Goal: Transaction & Acquisition: Purchase product/service

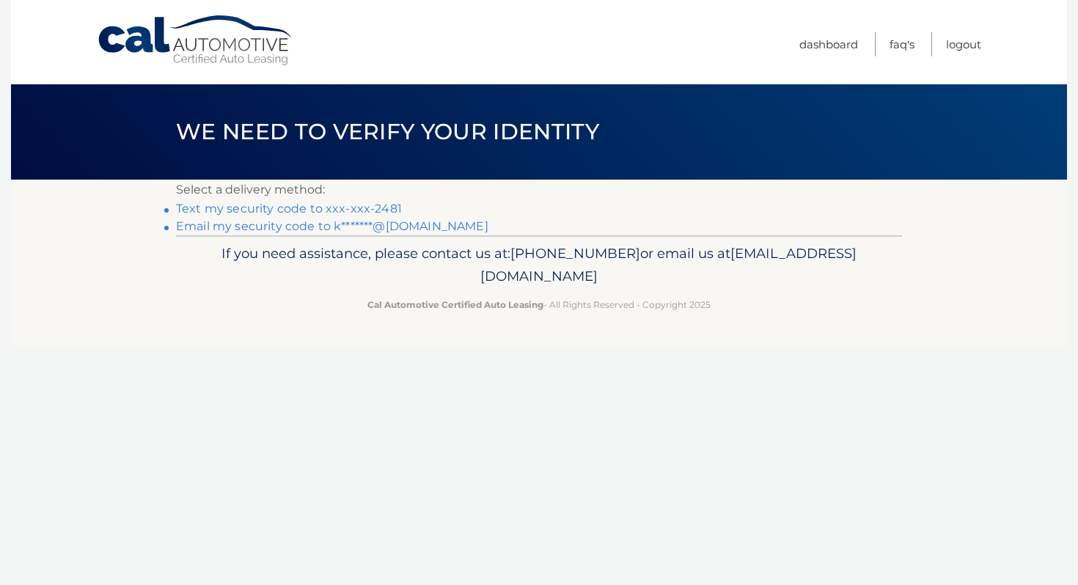
click at [297, 207] on link "Text my security code to xxx-xxx-2481" at bounding box center [289, 209] width 226 height 14
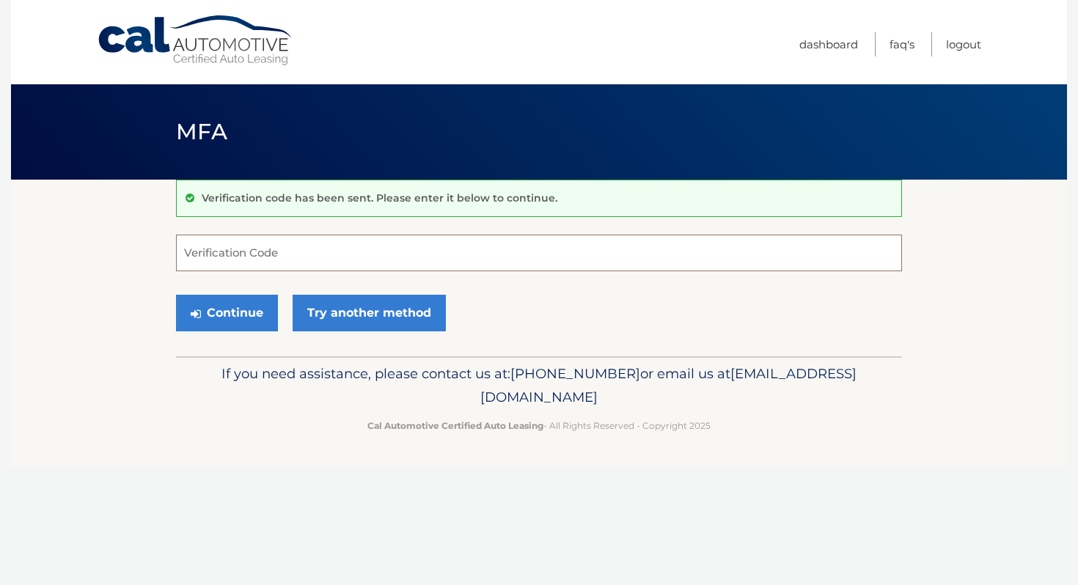
click at [280, 254] on input "Verification Code" at bounding box center [539, 253] width 726 height 37
type input "735930"
click at [249, 310] on button "Continue" at bounding box center [227, 313] width 102 height 37
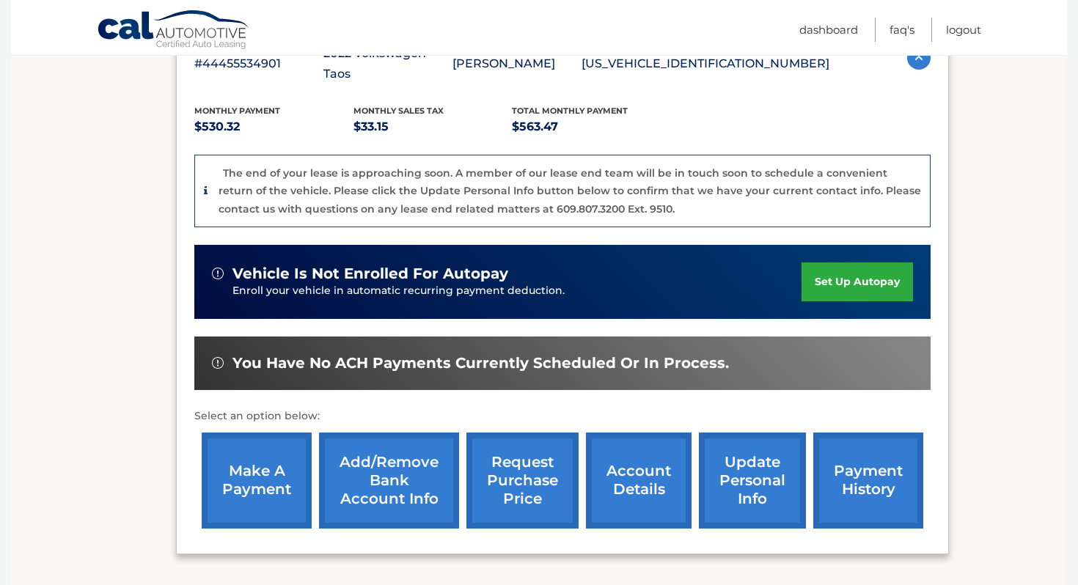
scroll to position [296, 0]
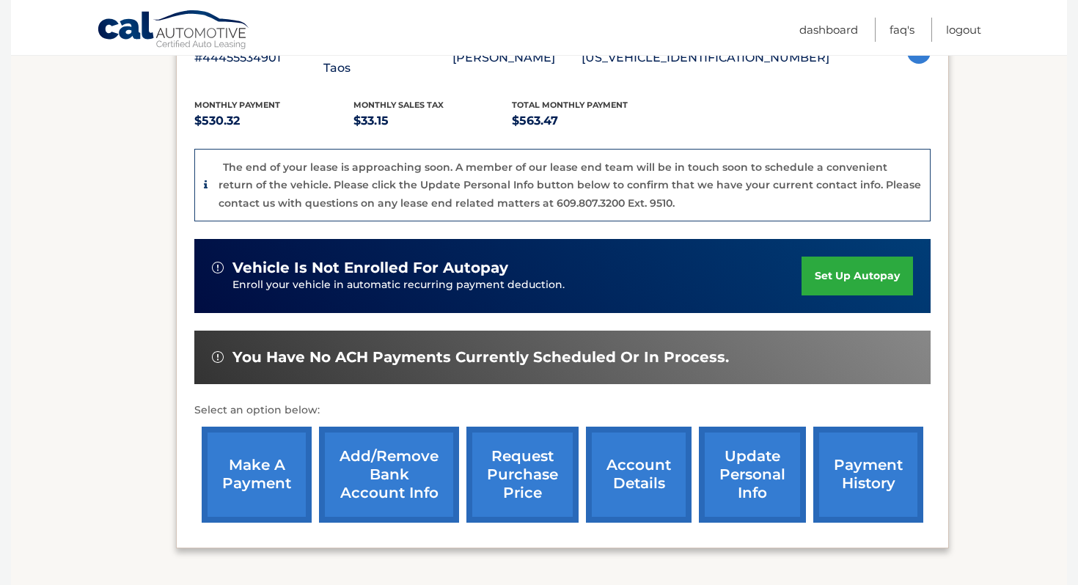
click at [284, 443] on link "make a payment" at bounding box center [257, 475] width 110 height 96
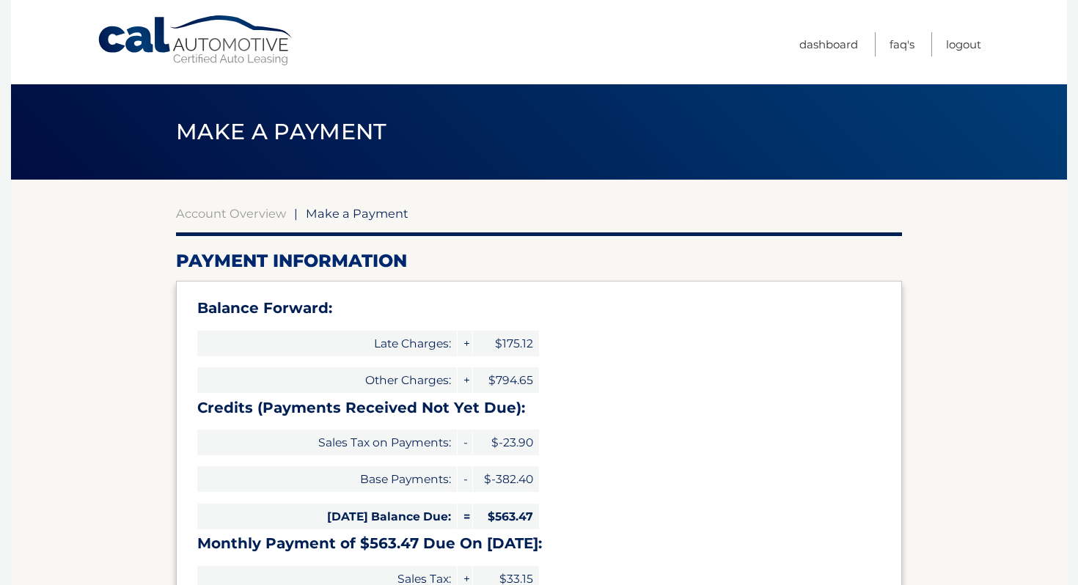
select select "NWVlNTcxOTAtMGEwMi00MmMyLWE0MTMtYmViYWFhYjE4YzA1"
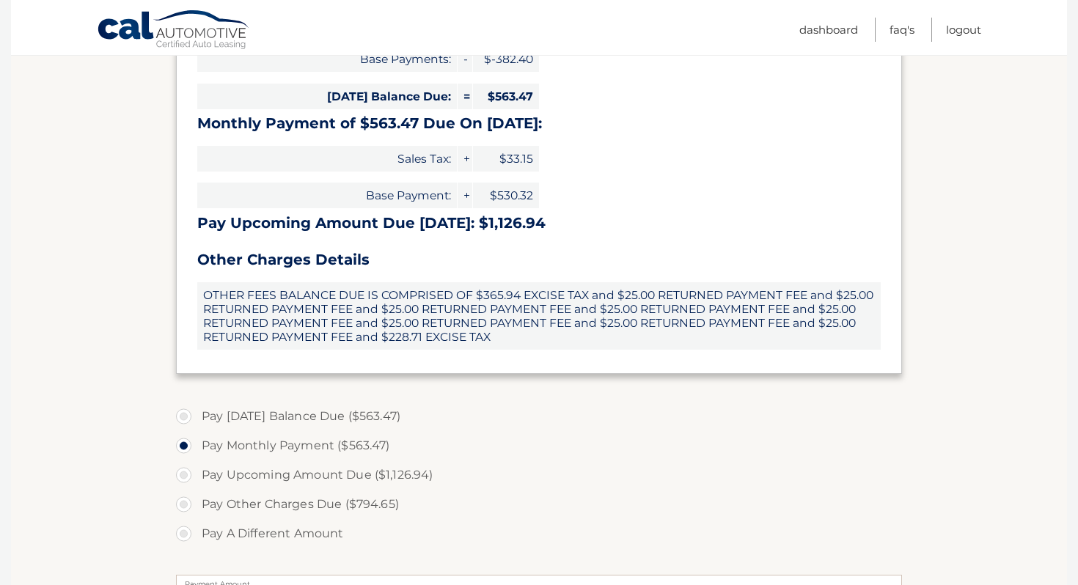
scroll to position [422, 0]
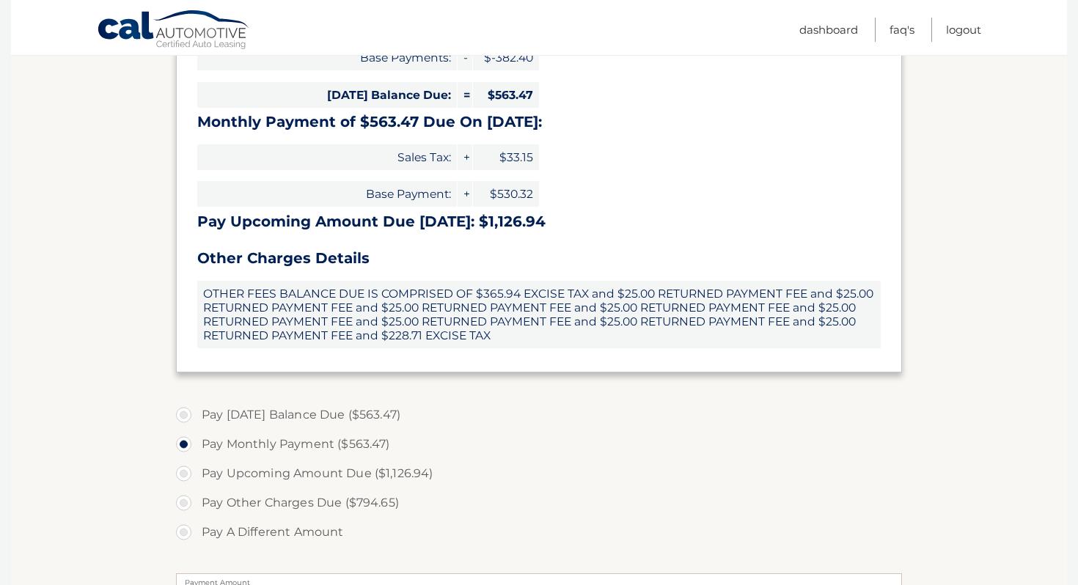
click at [185, 415] on label "Pay Today's Balance Due ($563.47)" at bounding box center [539, 415] width 726 height 29
click at [185, 415] on input "Pay Today's Balance Due ($563.47)" at bounding box center [189, 412] width 15 height 23
radio input "true"
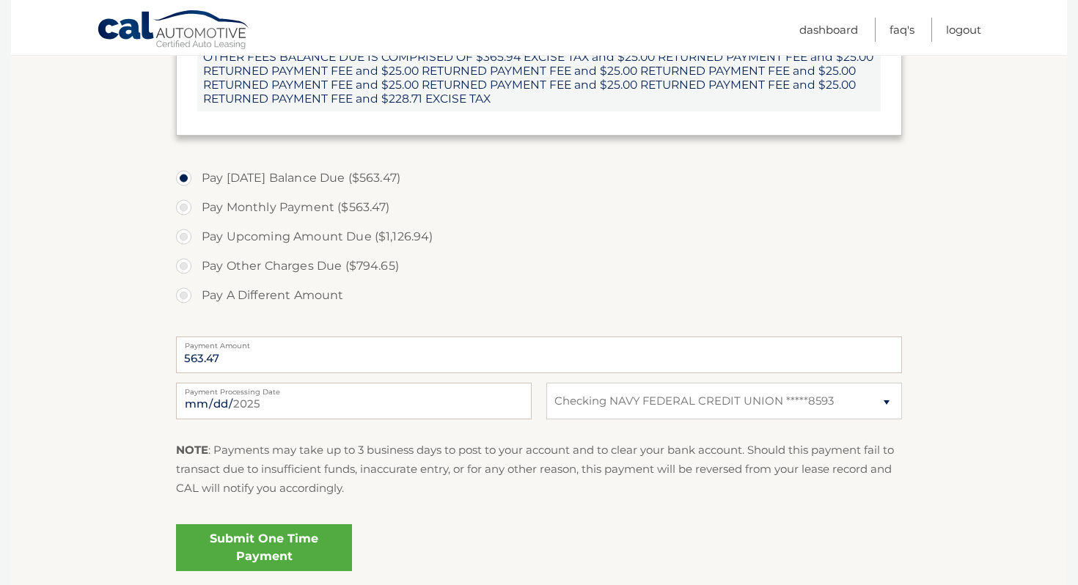
scroll to position [663, 0]
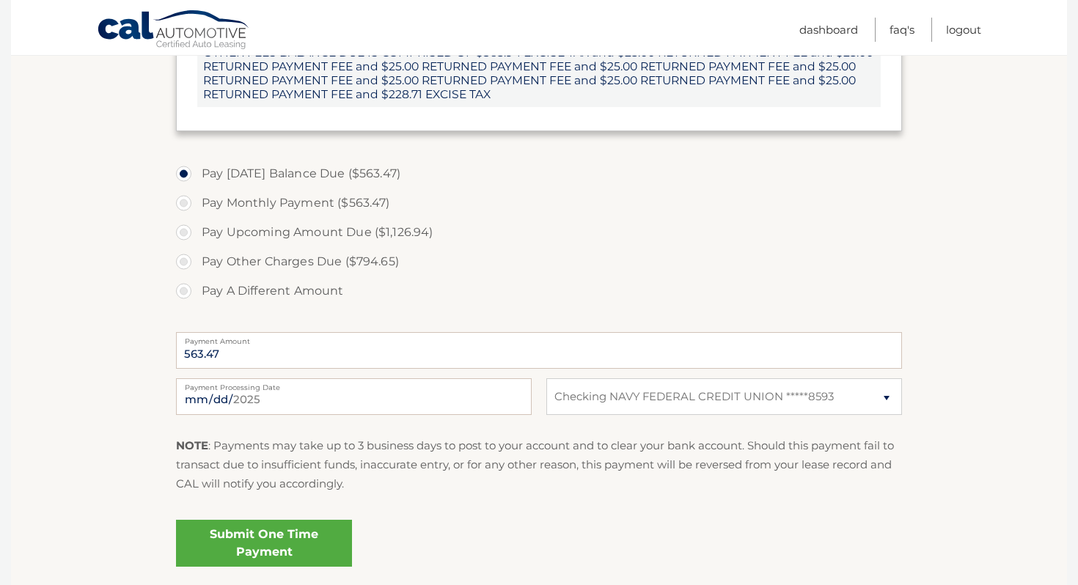
click at [274, 545] on link "Submit One Time Payment" at bounding box center [264, 543] width 176 height 47
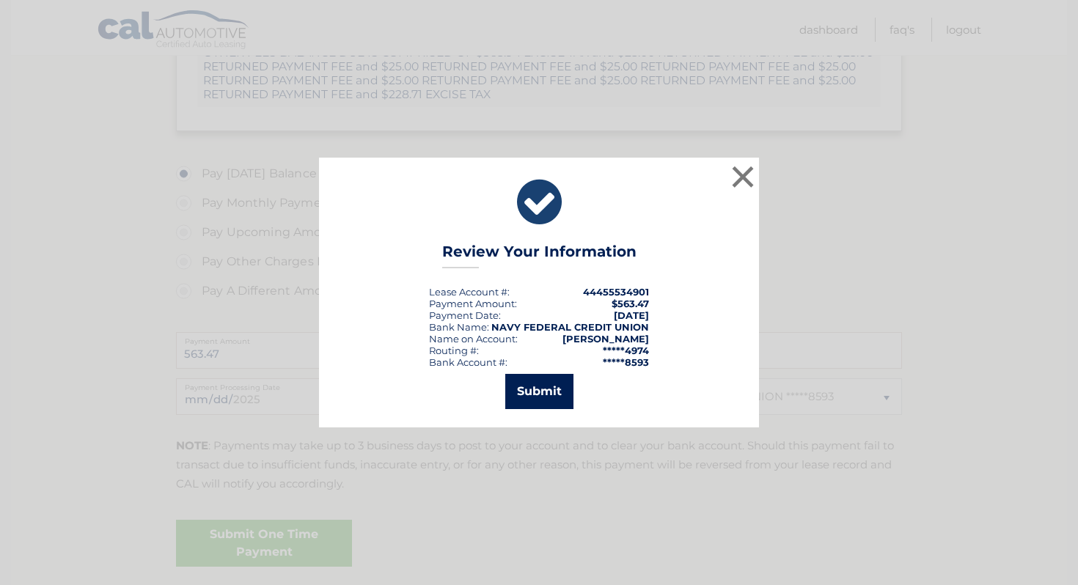
click at [552, 391] on button "Submit" at bounding box center [539, 391] width 68 height 35
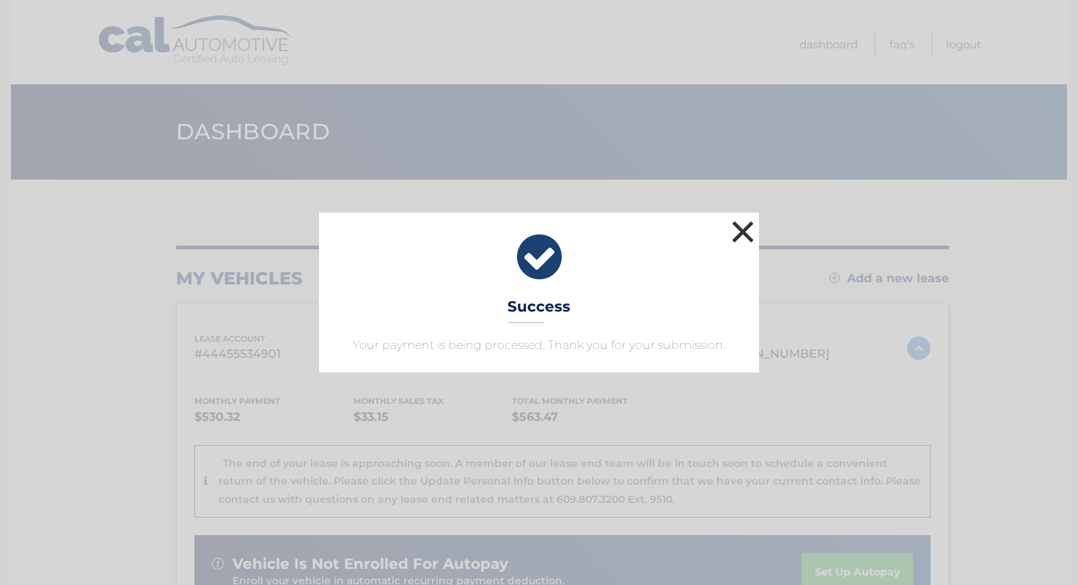
click at [740, 241] on button "×" at bounding box center [742, 231] width 29 height 29
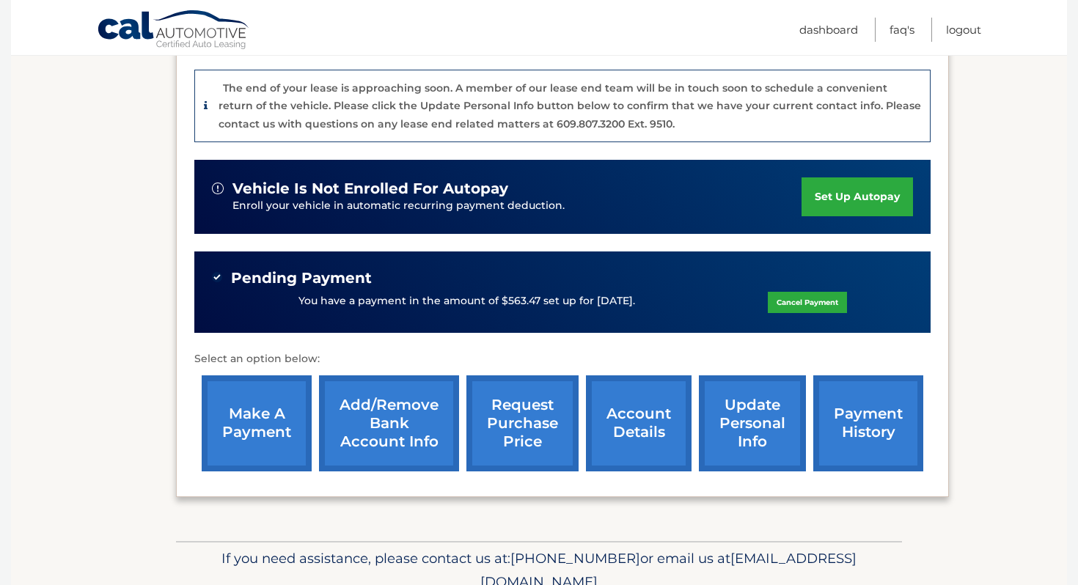
scroll to position [420, 0]
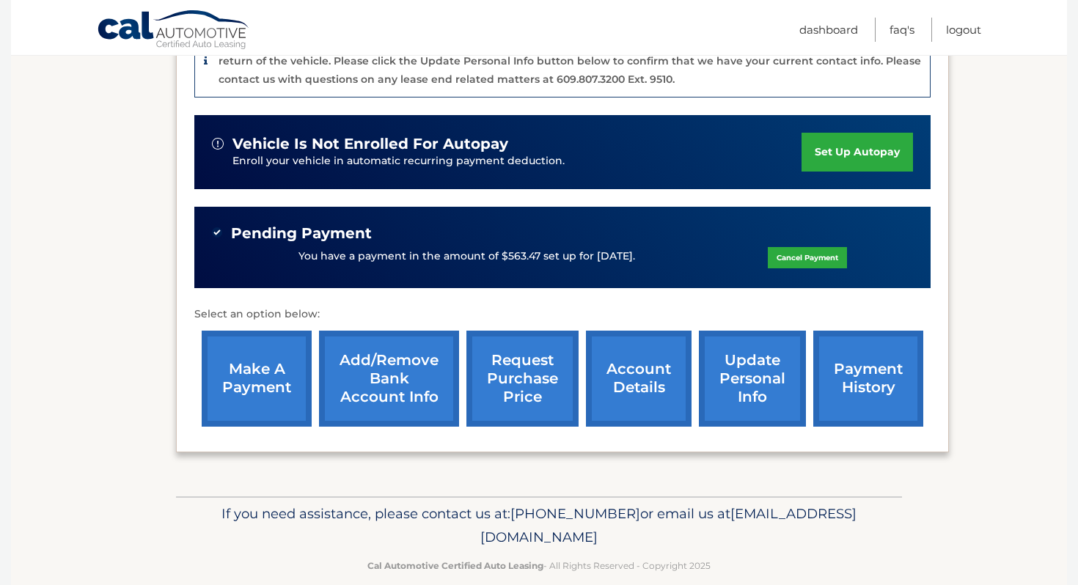
click at [615, 366] on link "account details" at bounding box center [639, 379] width 106 height 96
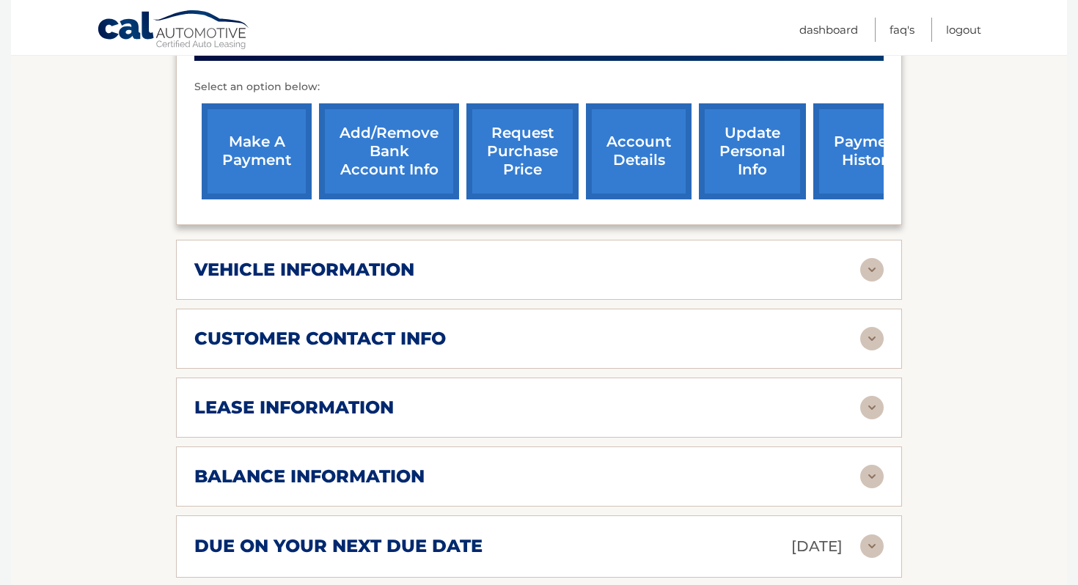
scroll to position [619, 0]
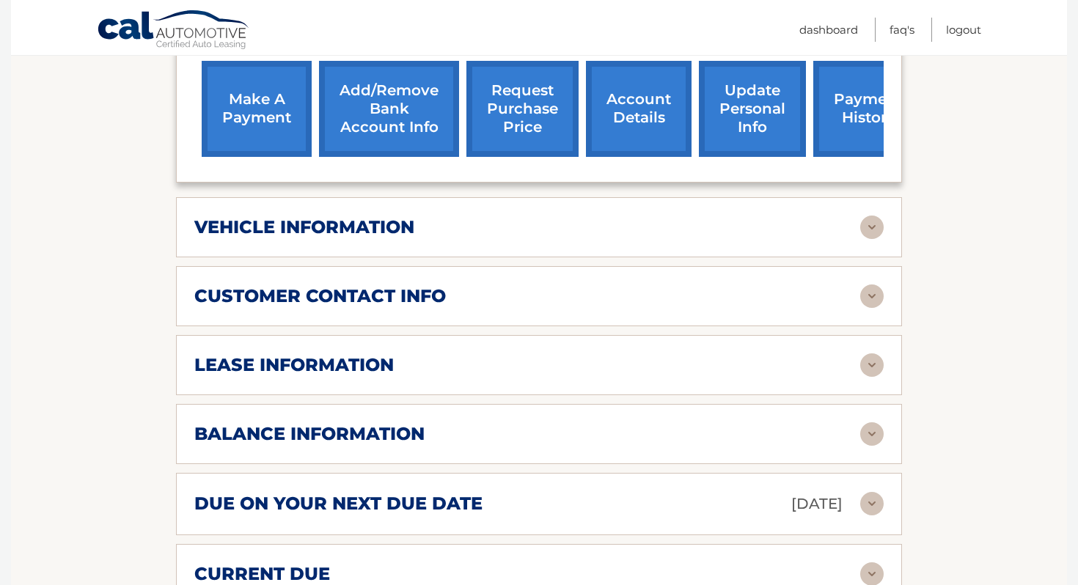
click at [859, 354] on div "lease information" at bounding box center [527, 365] width 666 height 22
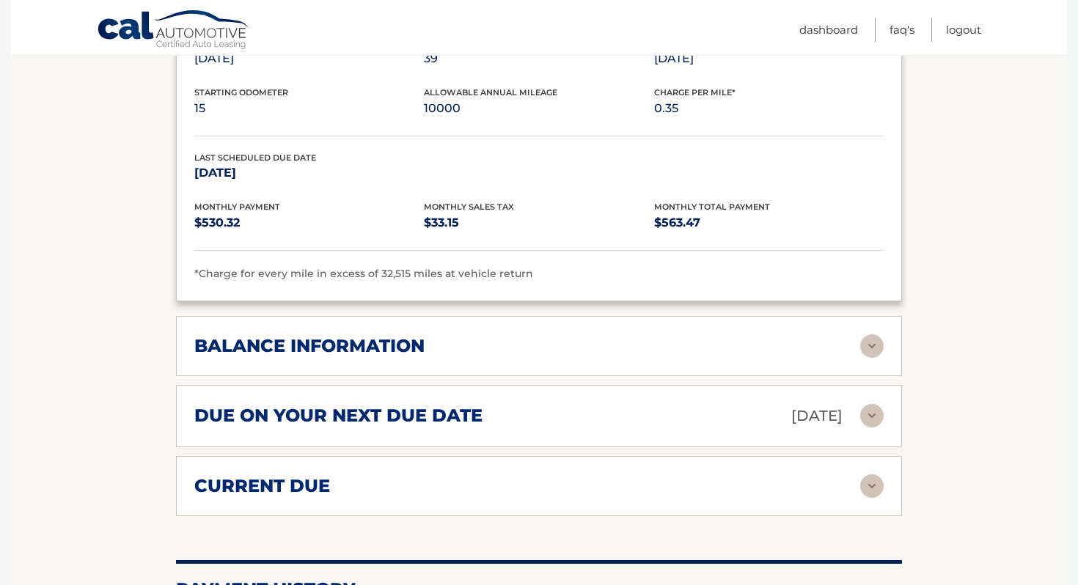
scroll to position [995, 0]
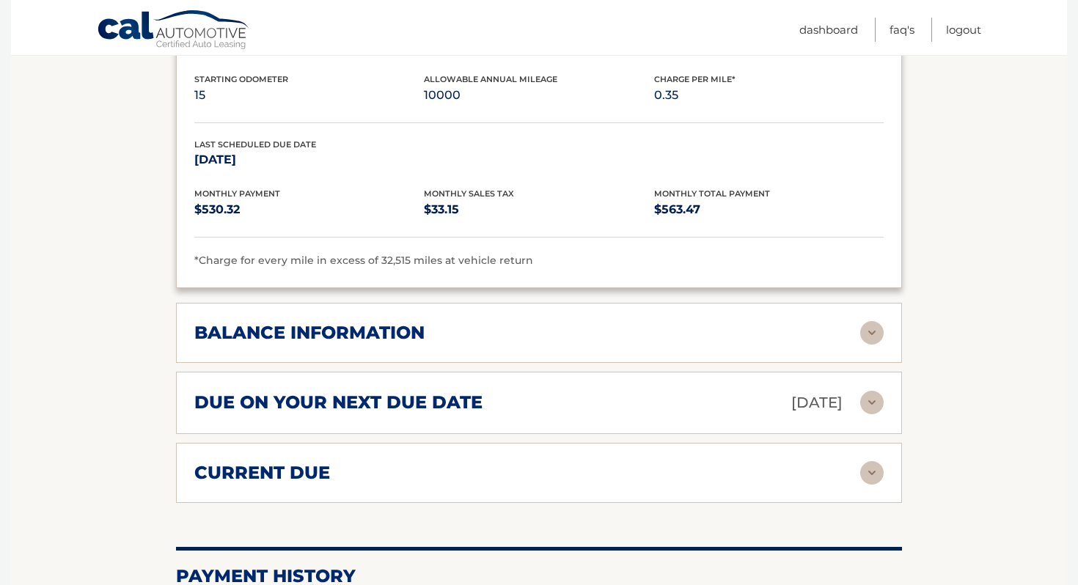
click at [867, 321] on img at bounding box center [872, 332] width 23 height 23
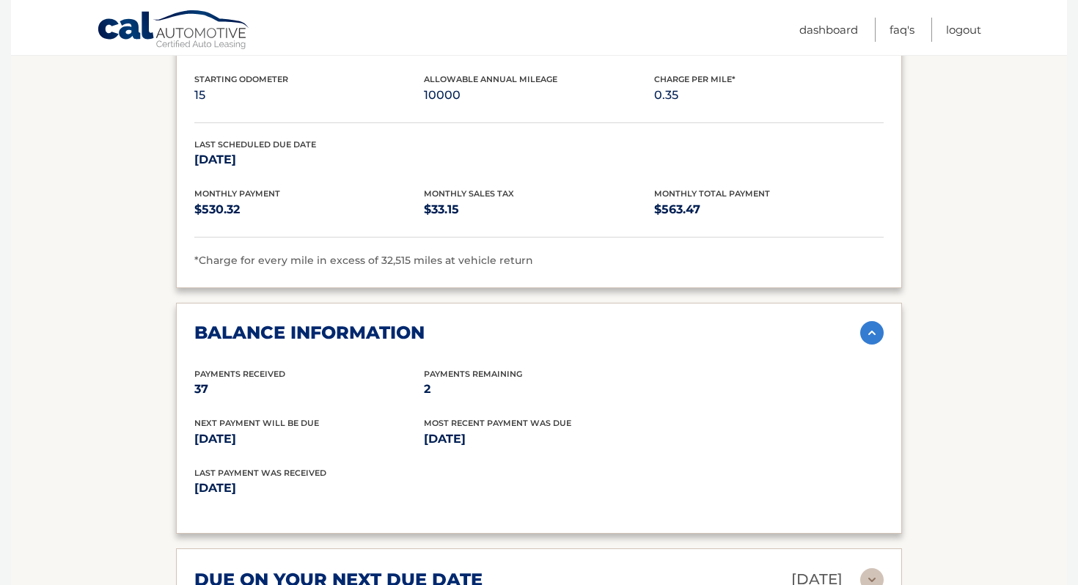
click at [867, 321] on img at bounding box center [872, 332] width 23 height 23
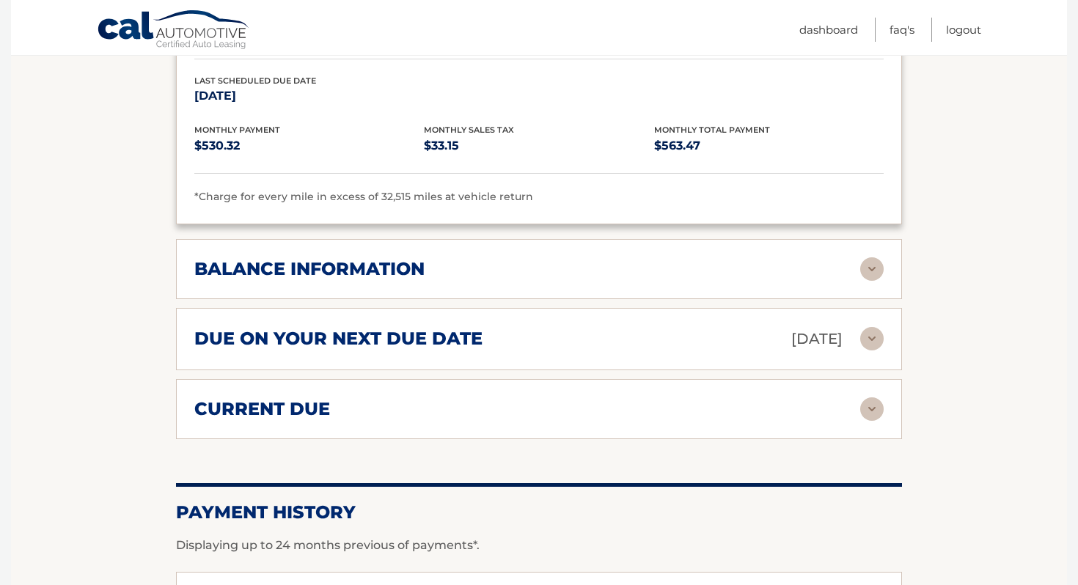
scroll to position [1090, 0]
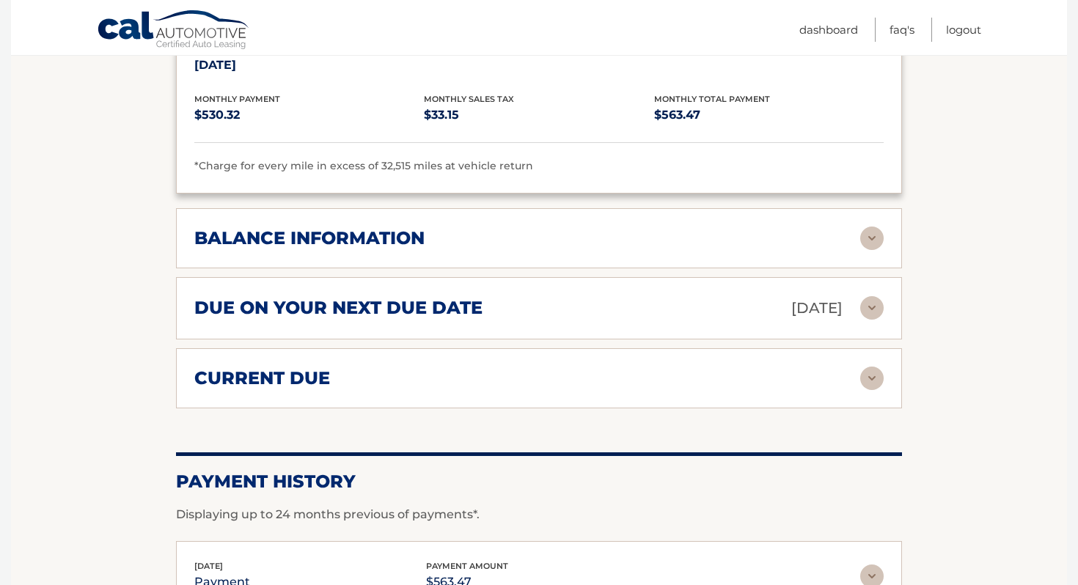
click at [872, 296] on img at bounding box center [872, 307] width 23 height 23
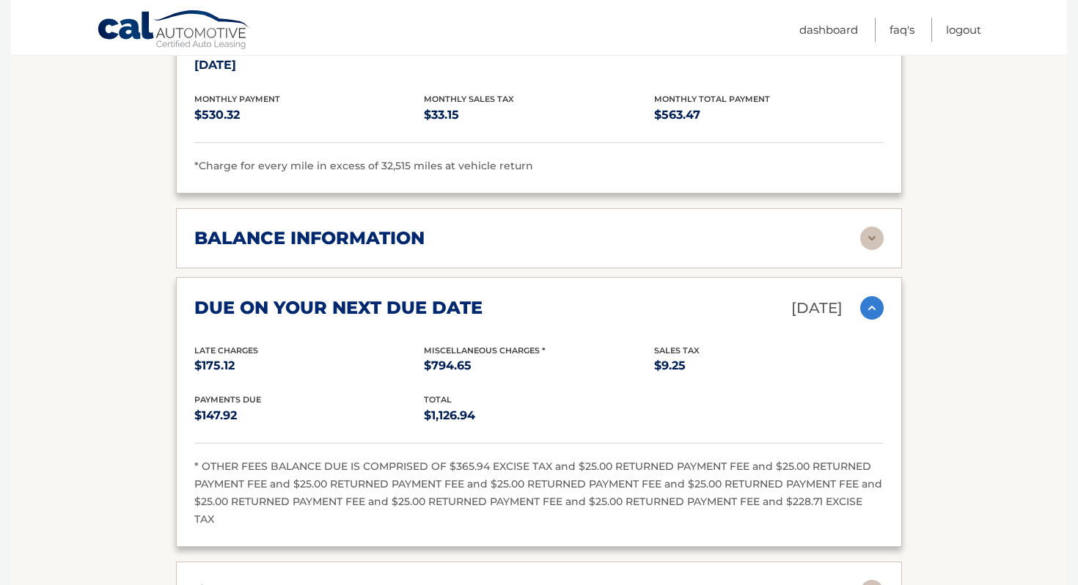
click at [872, 296] on img at bounding box center [872, 307] width 23 height 23
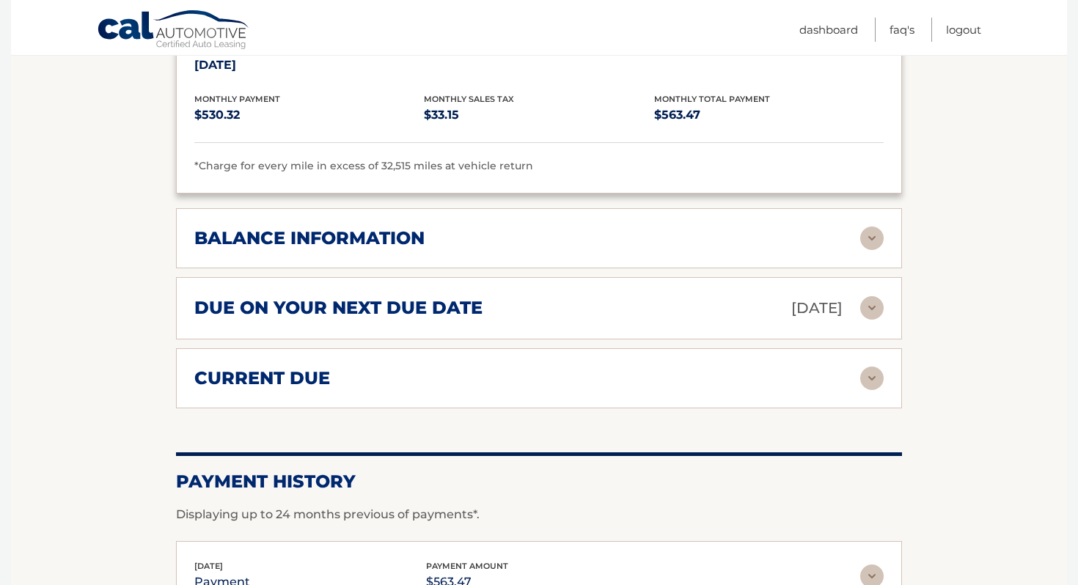
click at [872, 296] on img at bounding box center [872, 307] width 23 height 23
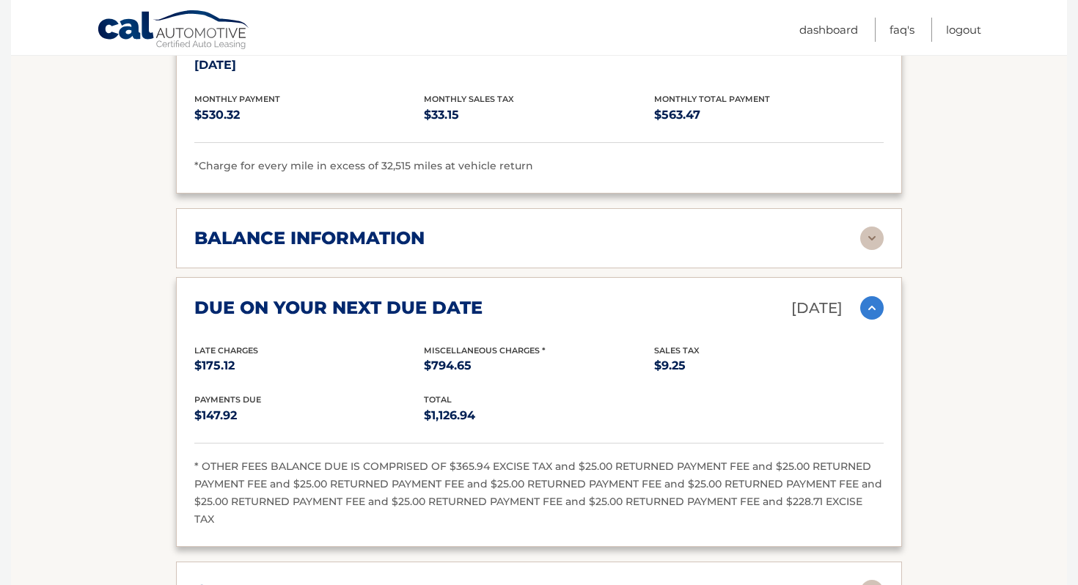
click at [872, 296] on img at bounding box center [872, 307] width 23 height 23
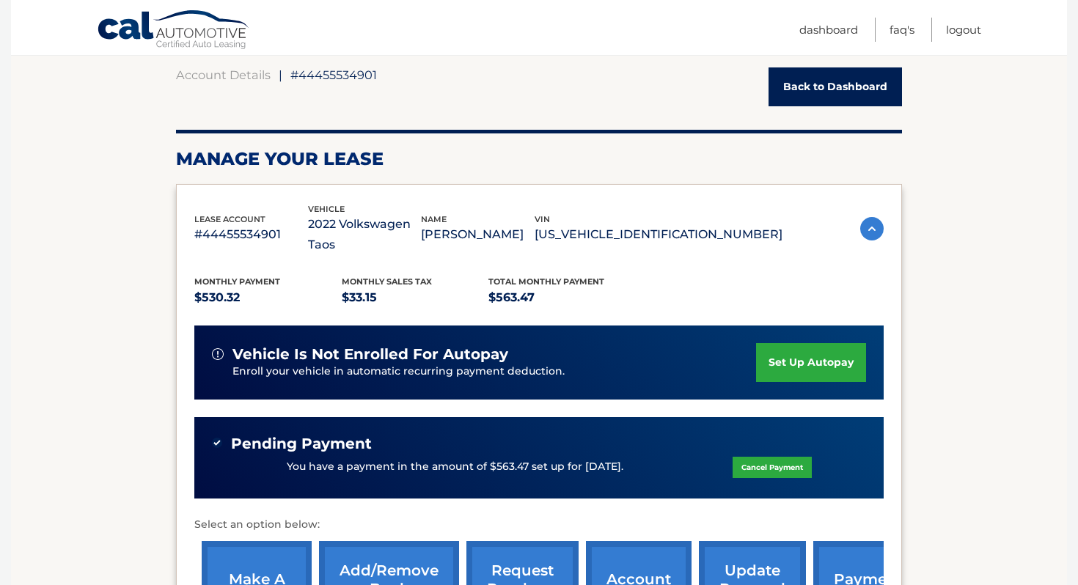
scroll to position [136, 0]
